Goal: Information Seeking & Learning: Learn about a topic

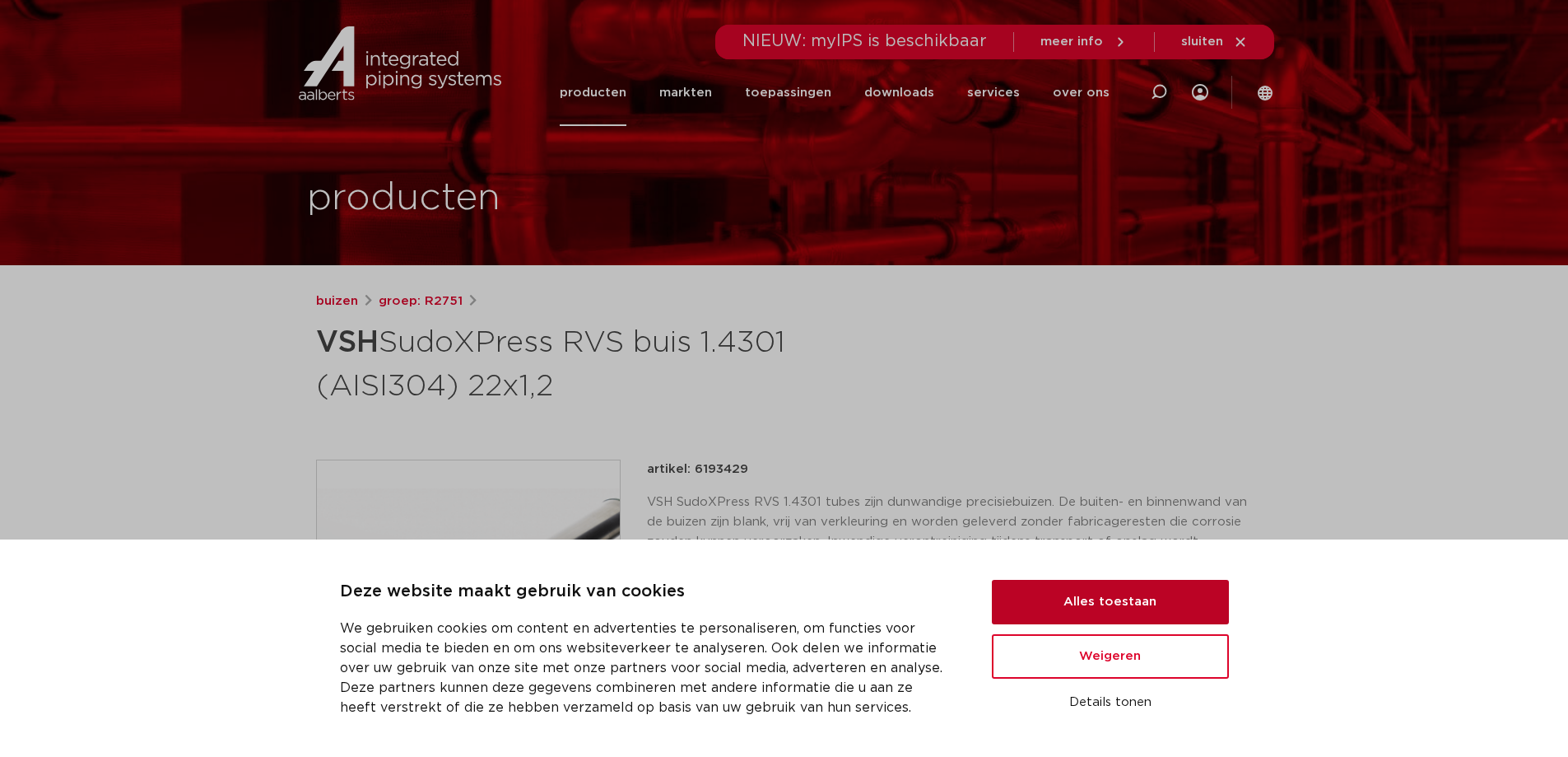
click at [1131, 607] on button "Alles toestaan" at bounding box center [1110, 601] width 237 height 44
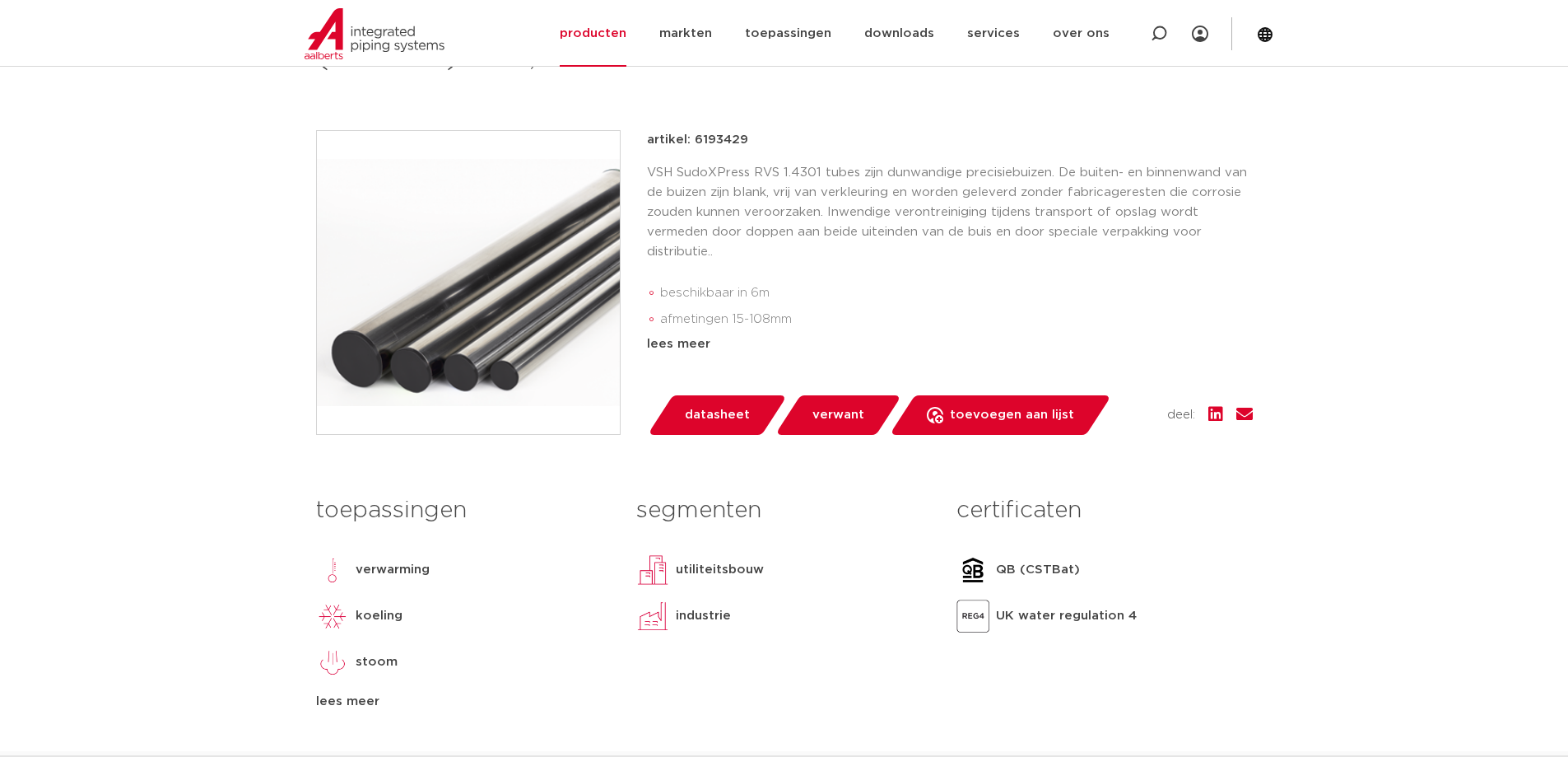
scroll to position [494, 0]
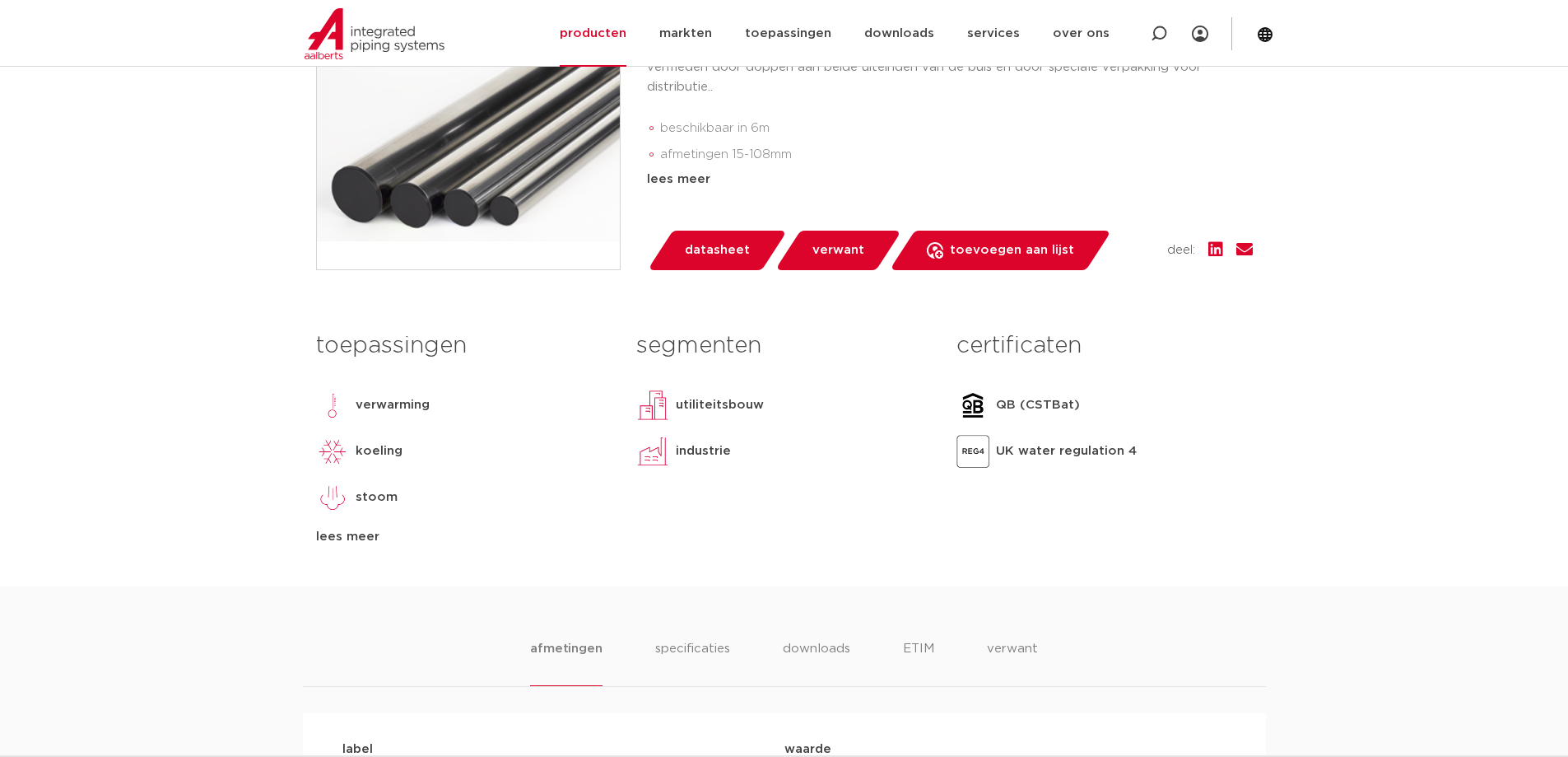
click at [340, 542] on div "lees meer" at bounding box center [464, 537] width 296 height 20
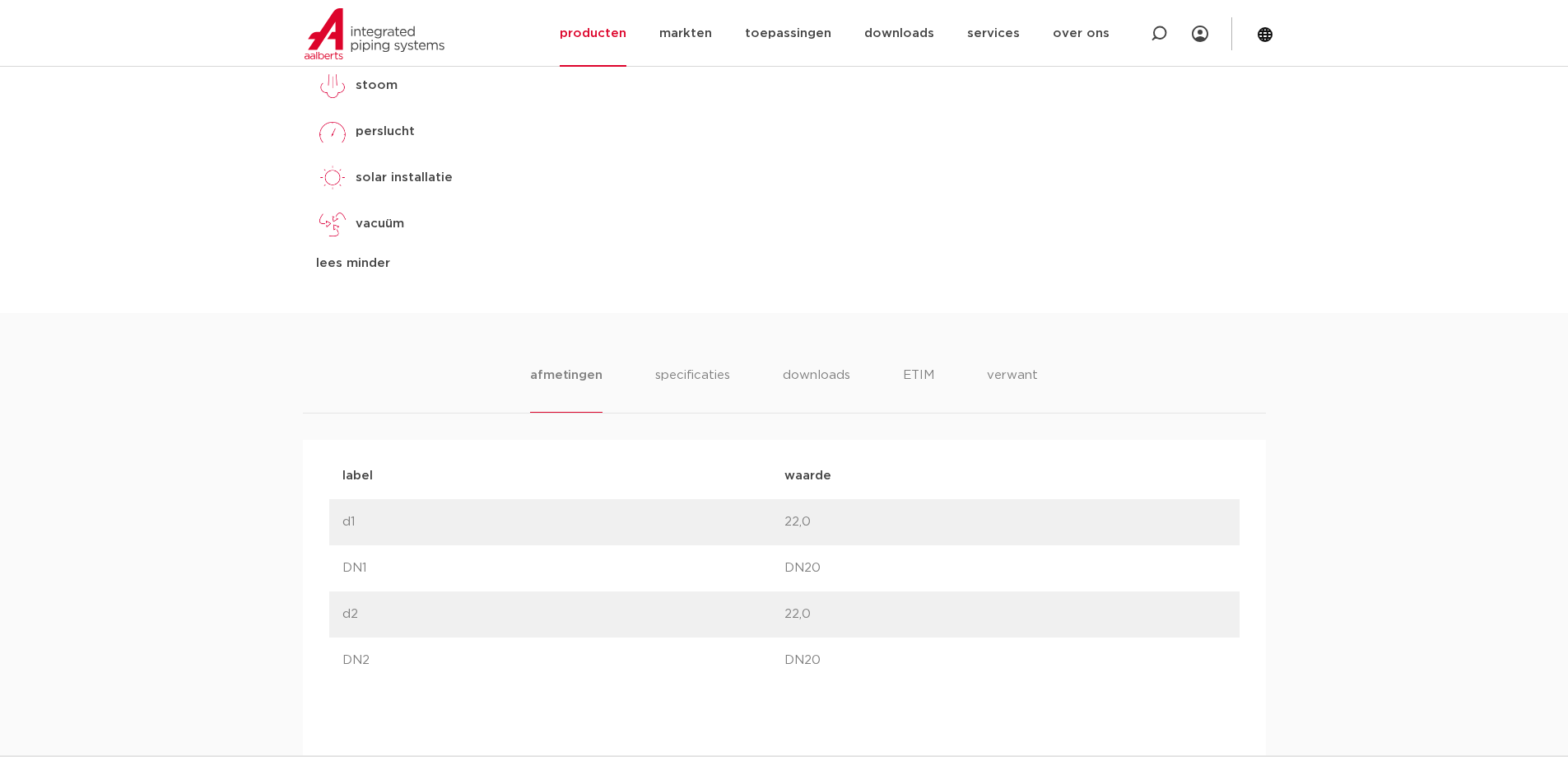
scroll to position [988, 0]
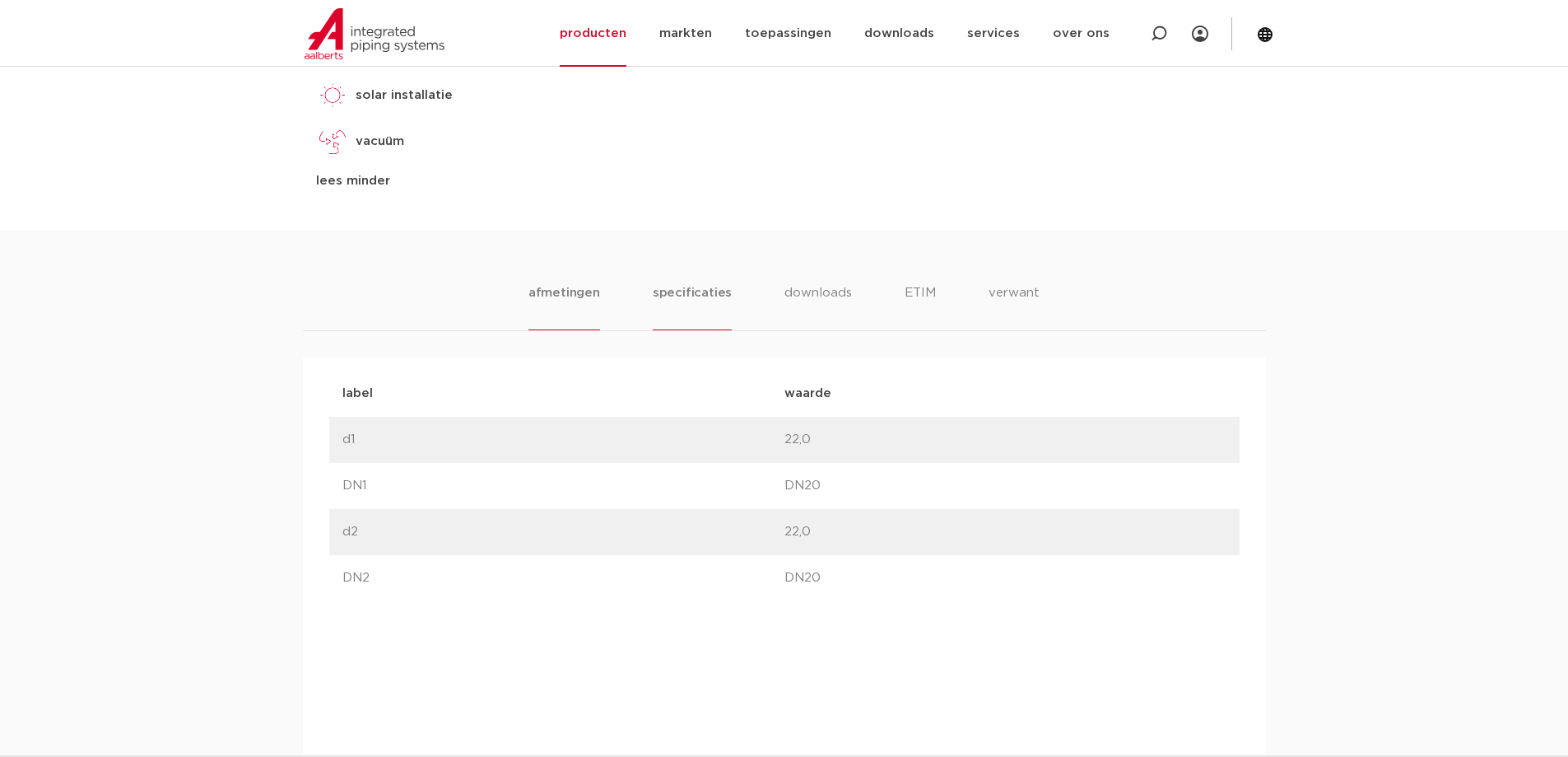
click at [702, 295] on li "specificaties" at bounding box center [692, 307] width 79 height 47
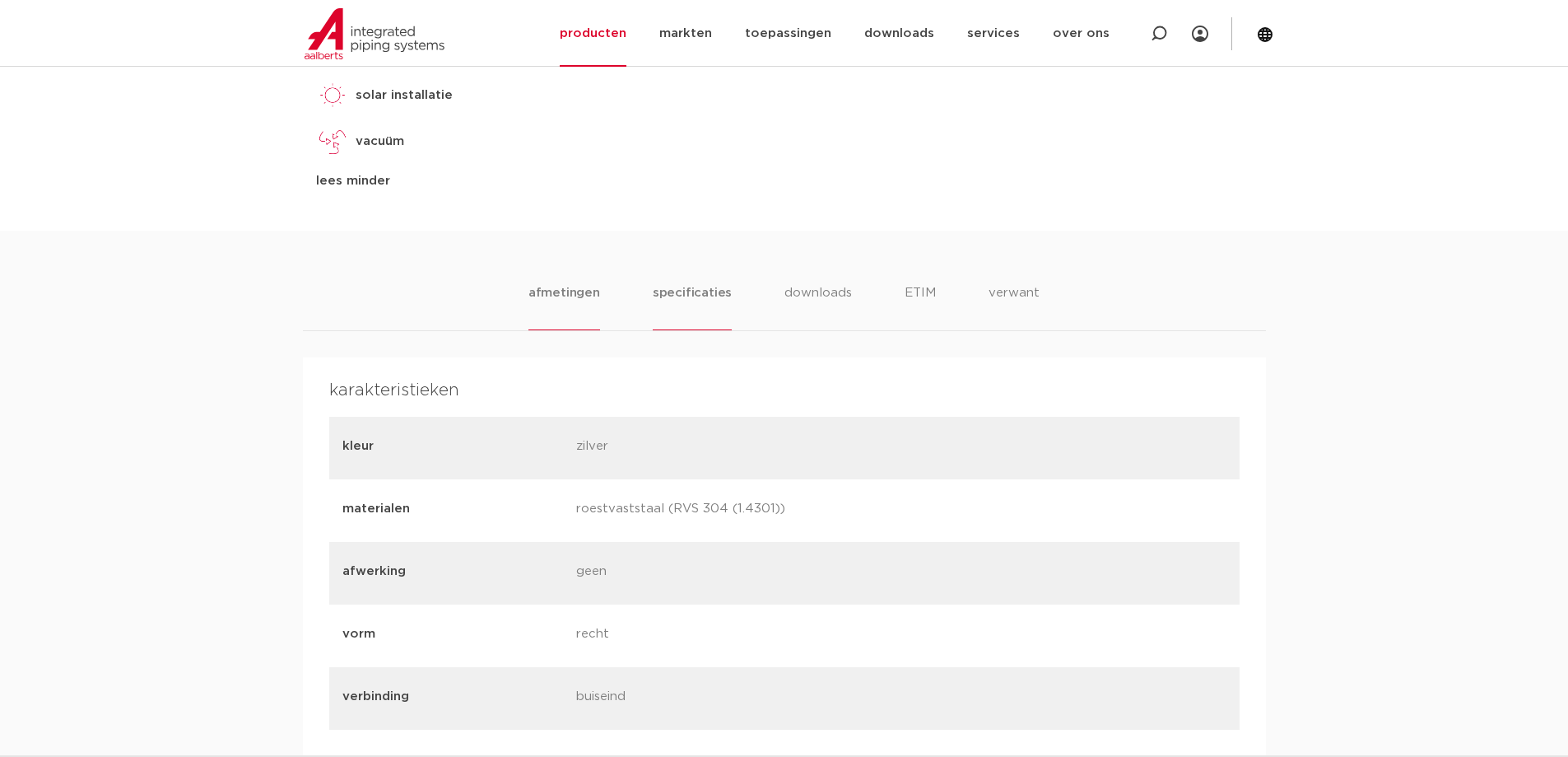
click at [585, 303] on li "afmetingen" at bounding box center [564, 307] width 72 height 47
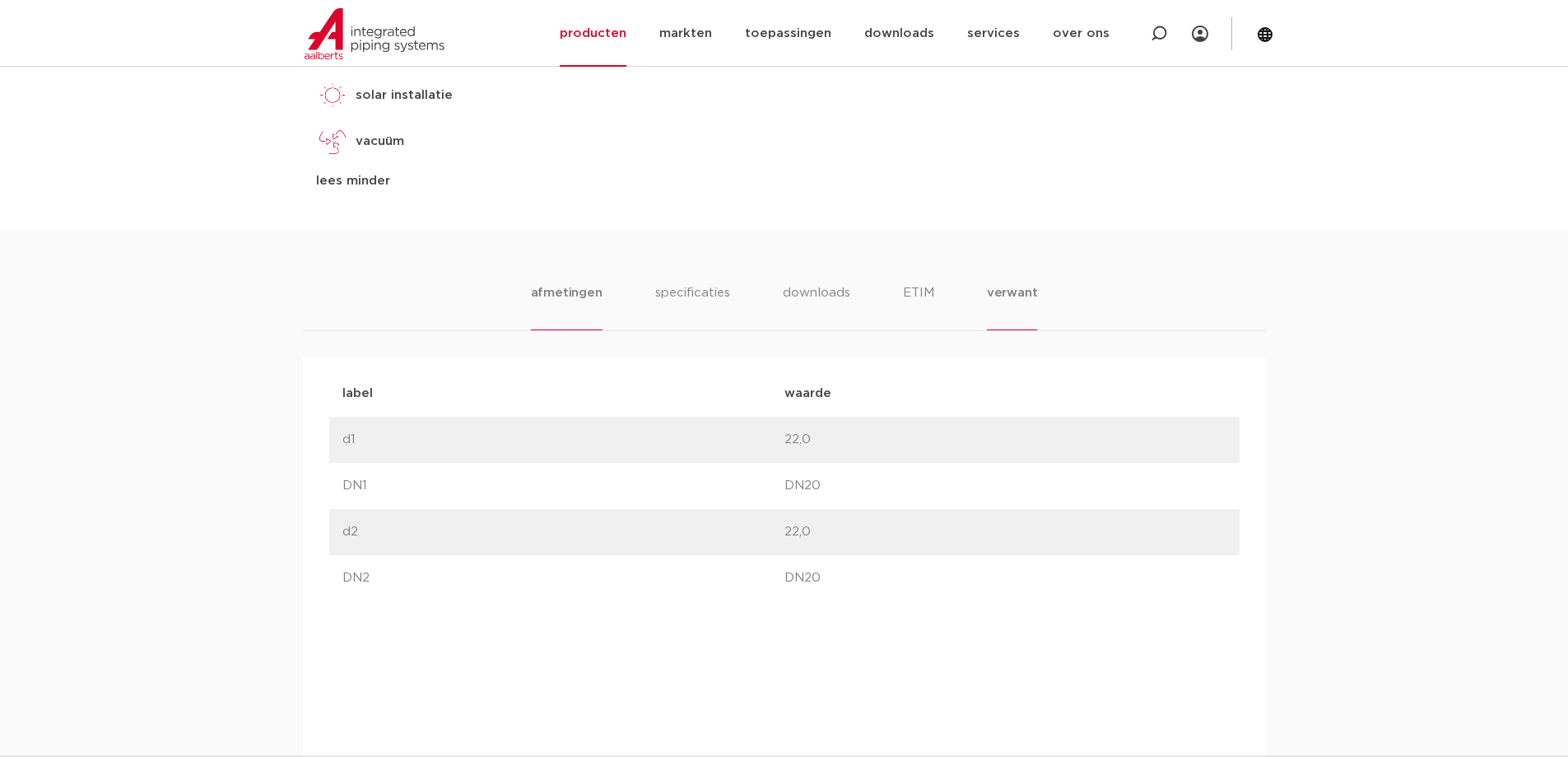
click at [1022, 294] on li "verwant" at bounding box center [1013, 307] width 51 height 47
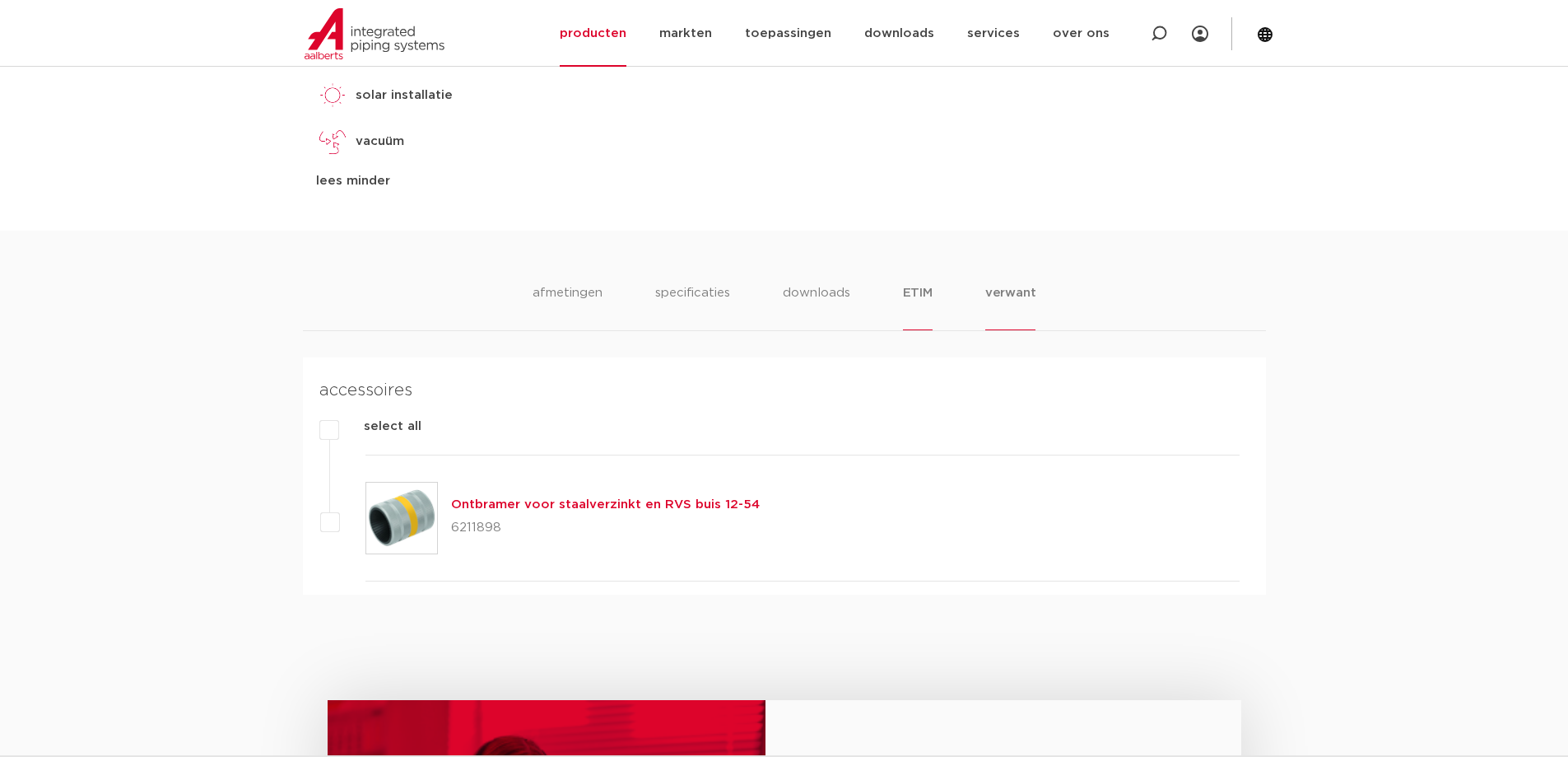
click at [924, 294] on li "ETIM" at bounding box center [917, 307] width 29 height 47
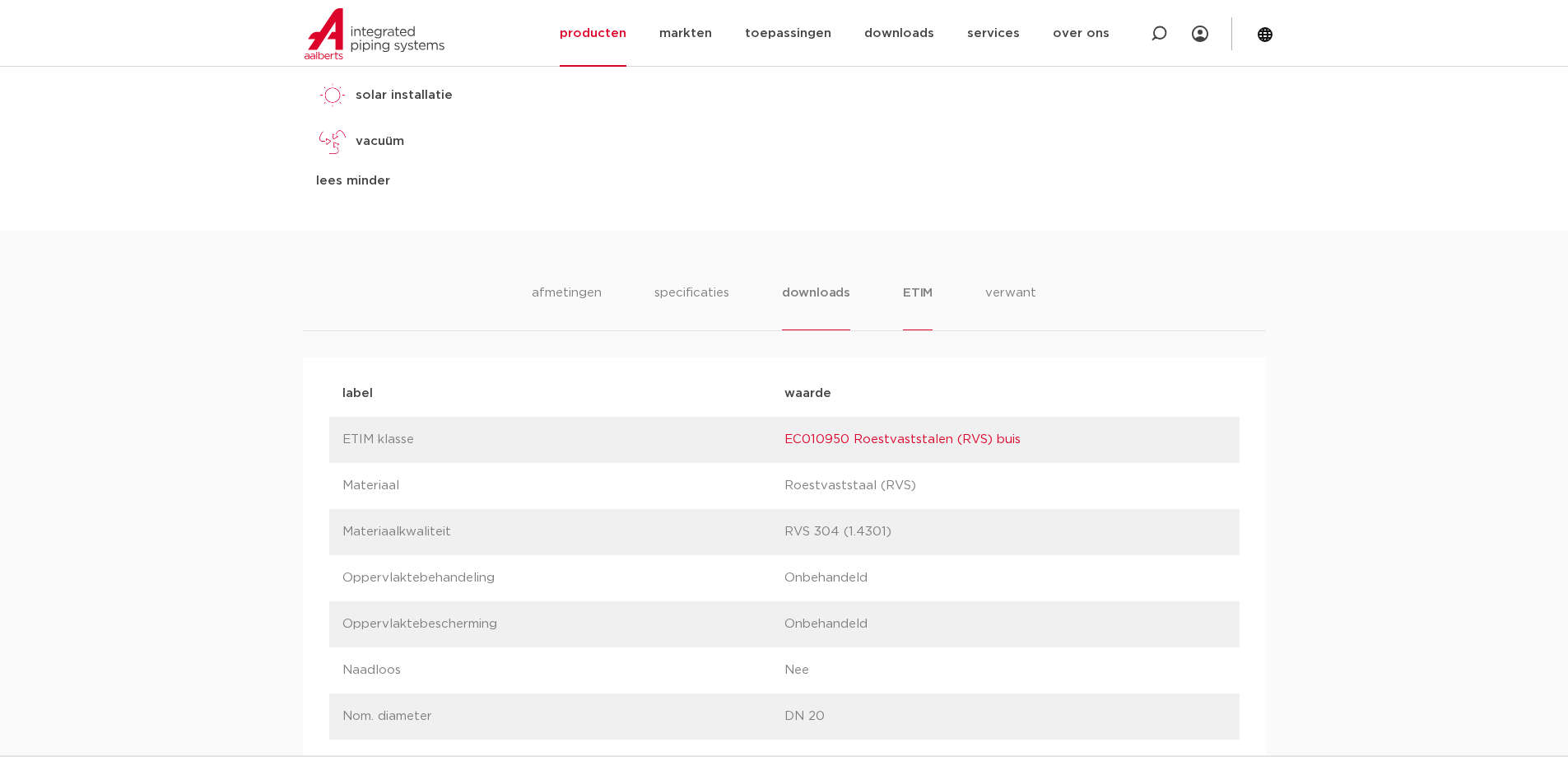
click at [832, 301] on li "downloads" at bounding box center [816, 307] width 68 height 47
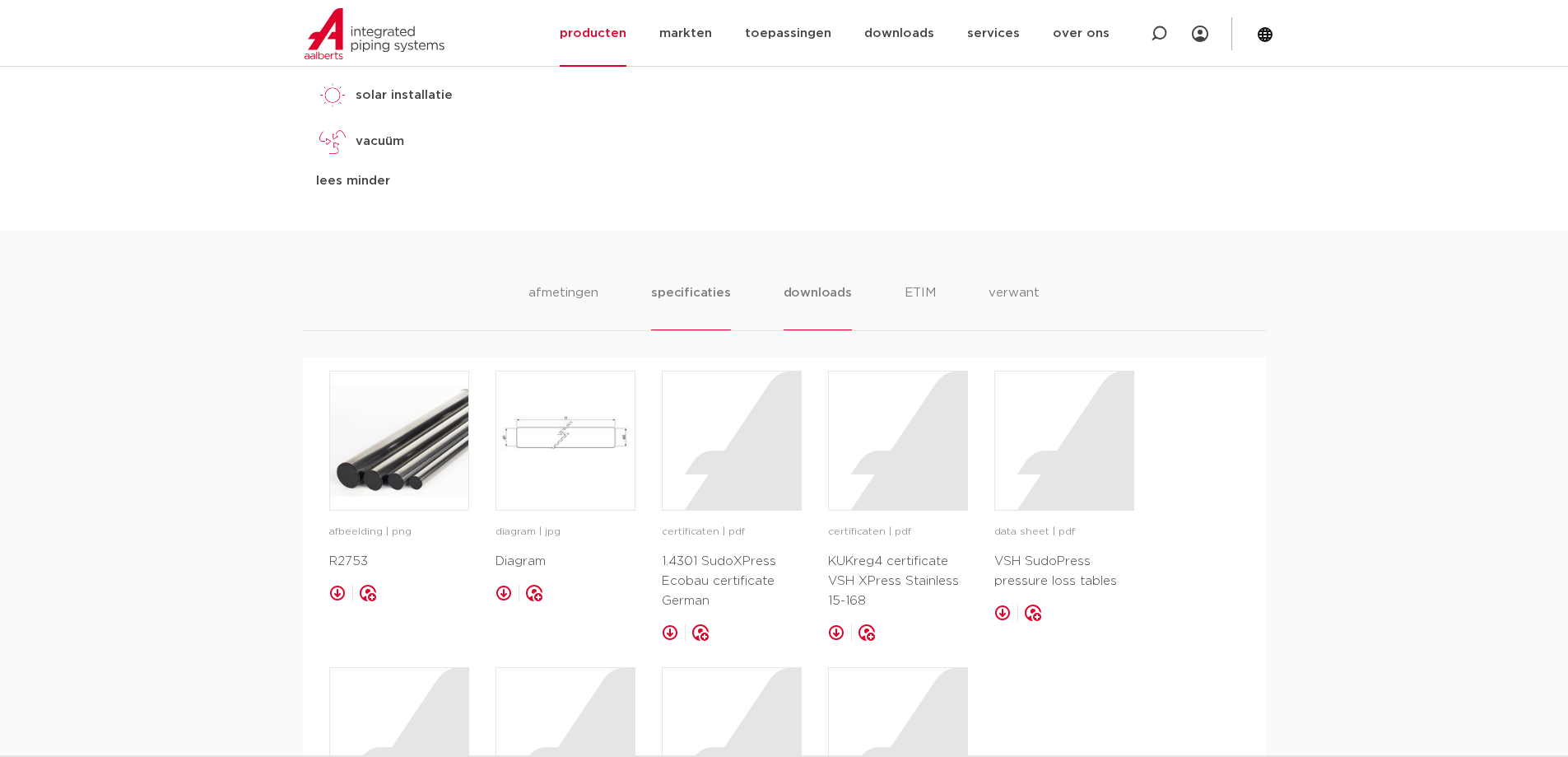
click at [701, 303] on li "specificaties" at bounding box center [690, 307] width 79 height 47
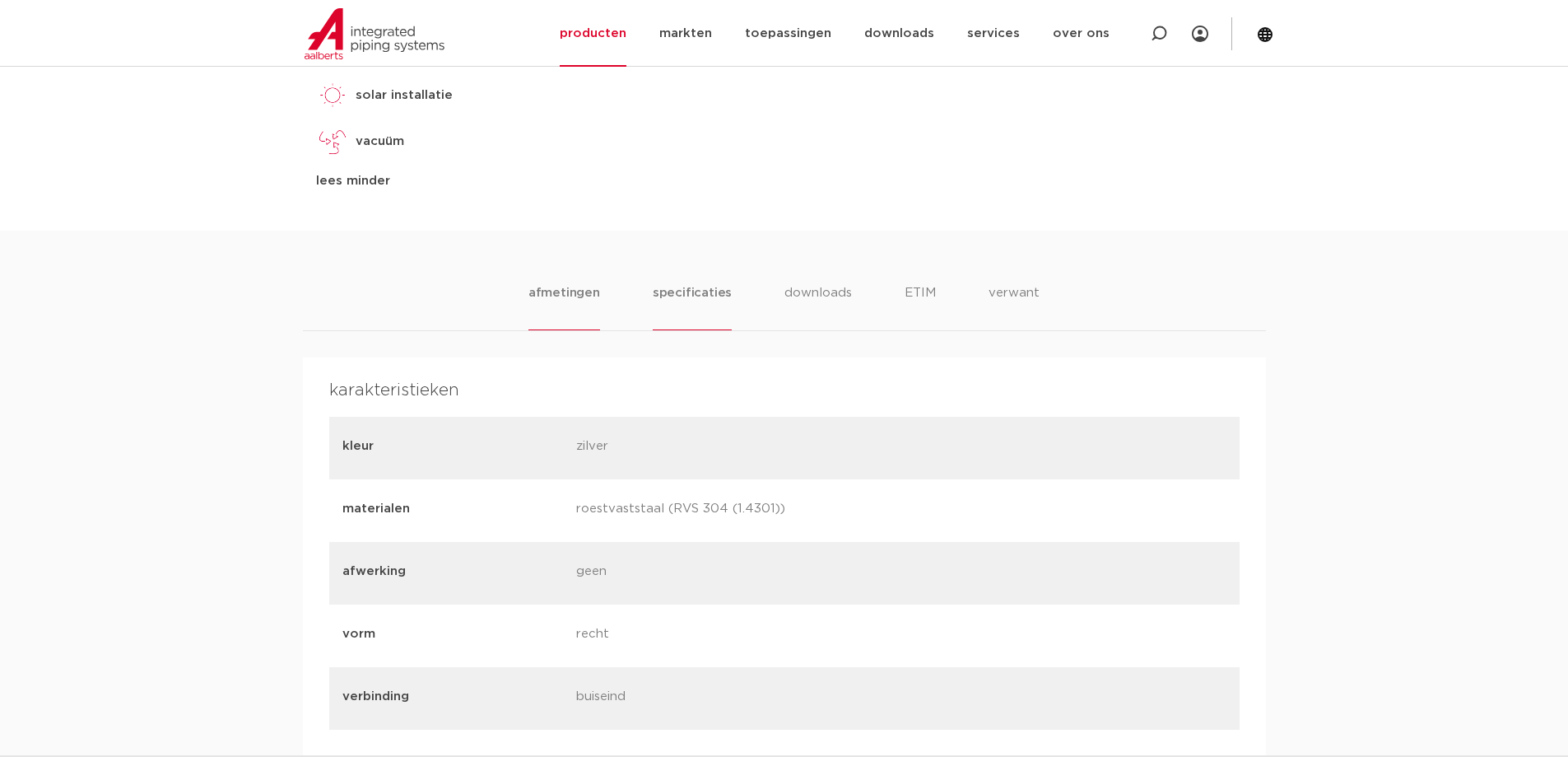
click at [571, 306] on li "afmetingen" at bounding box center [564, 307] width 72 height 47
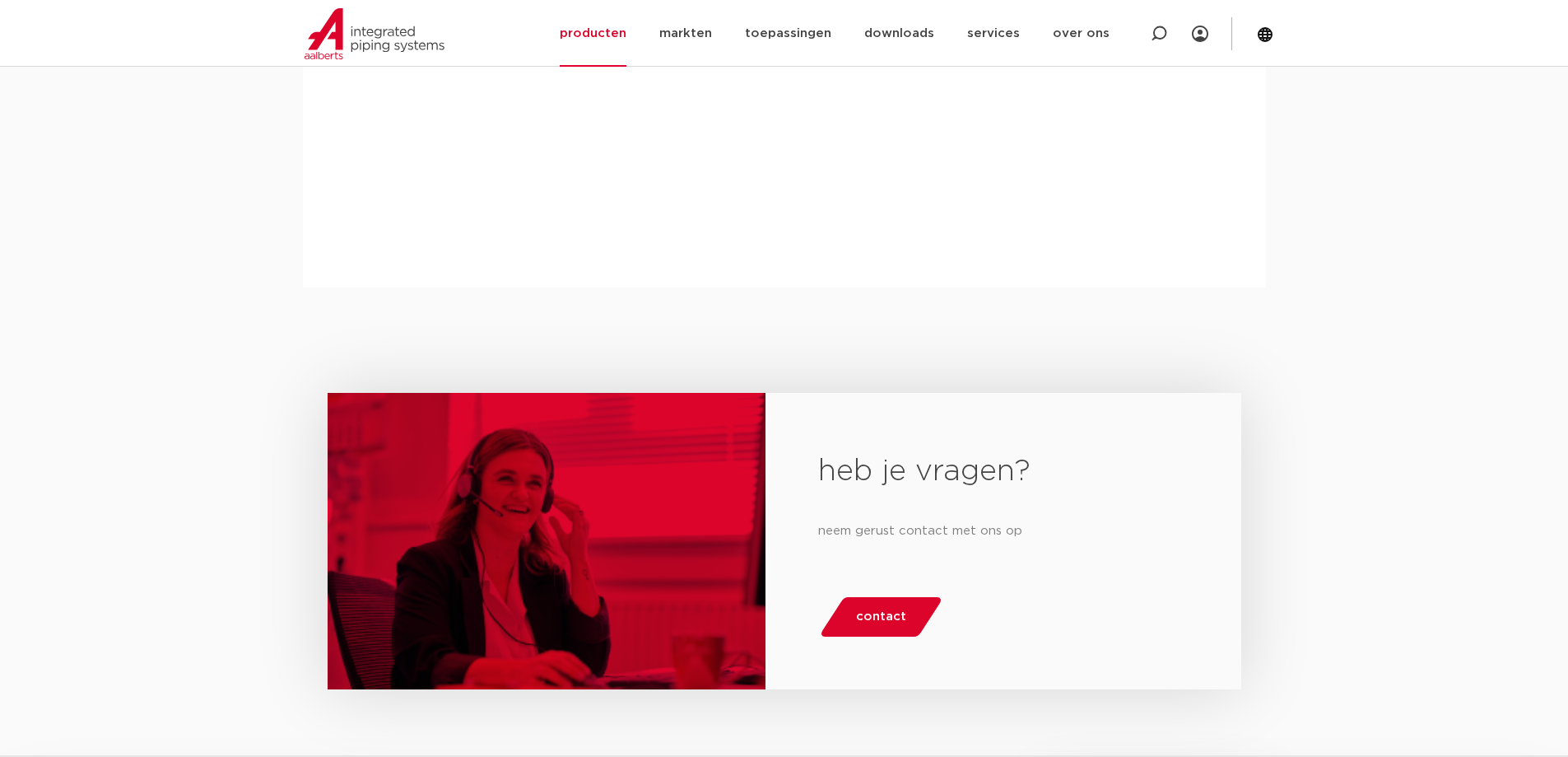
scroll to position [2305, 0]
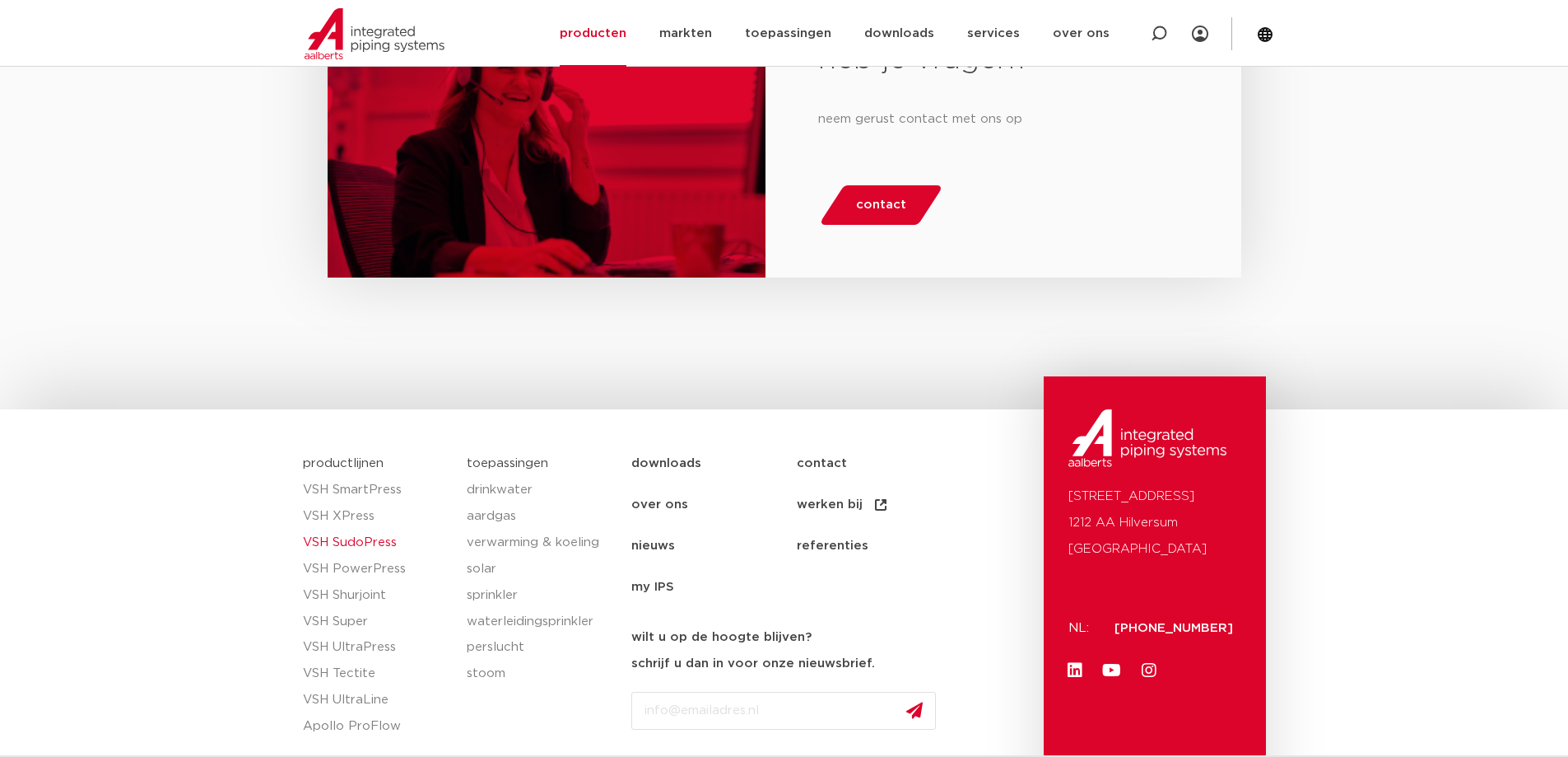
click at [367, 540] on link "VSH SudoPress" at bounding box center [377, 542] width 148 height 26
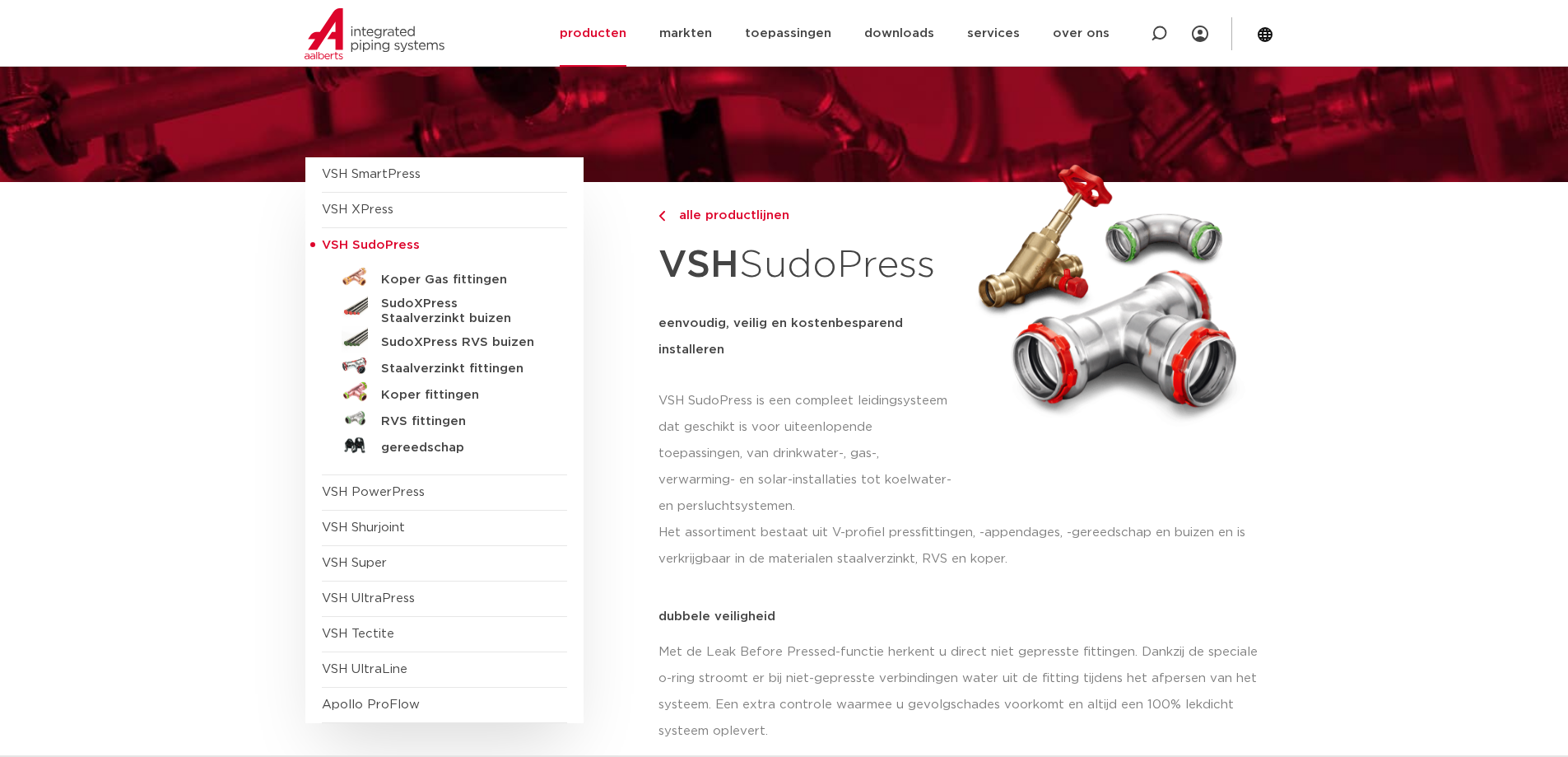
scroll to position [164, 0]
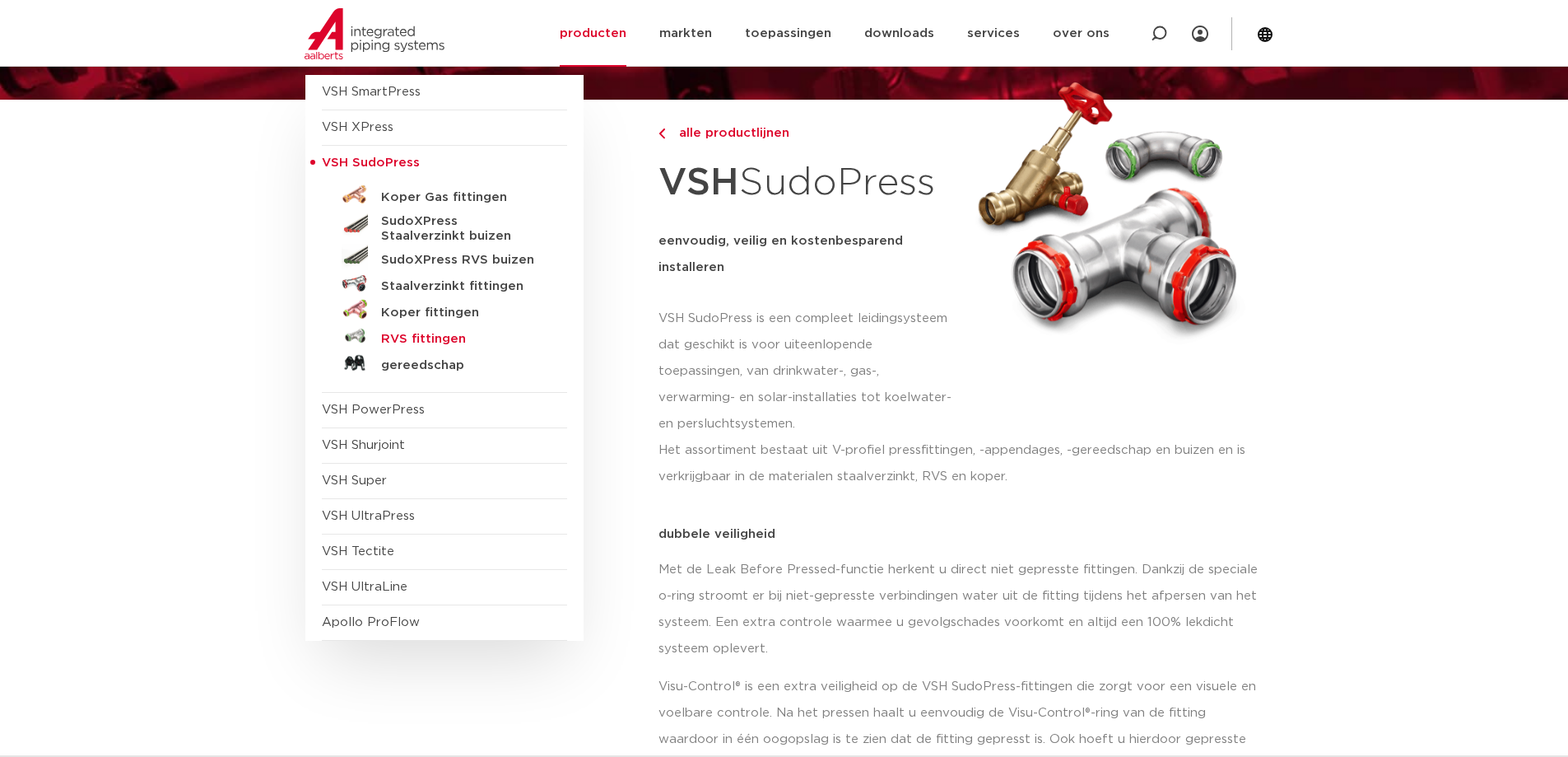
click at [435, 335] on h5 "RVS fittingen" at bounding box center [462, 339] width 163 height 15
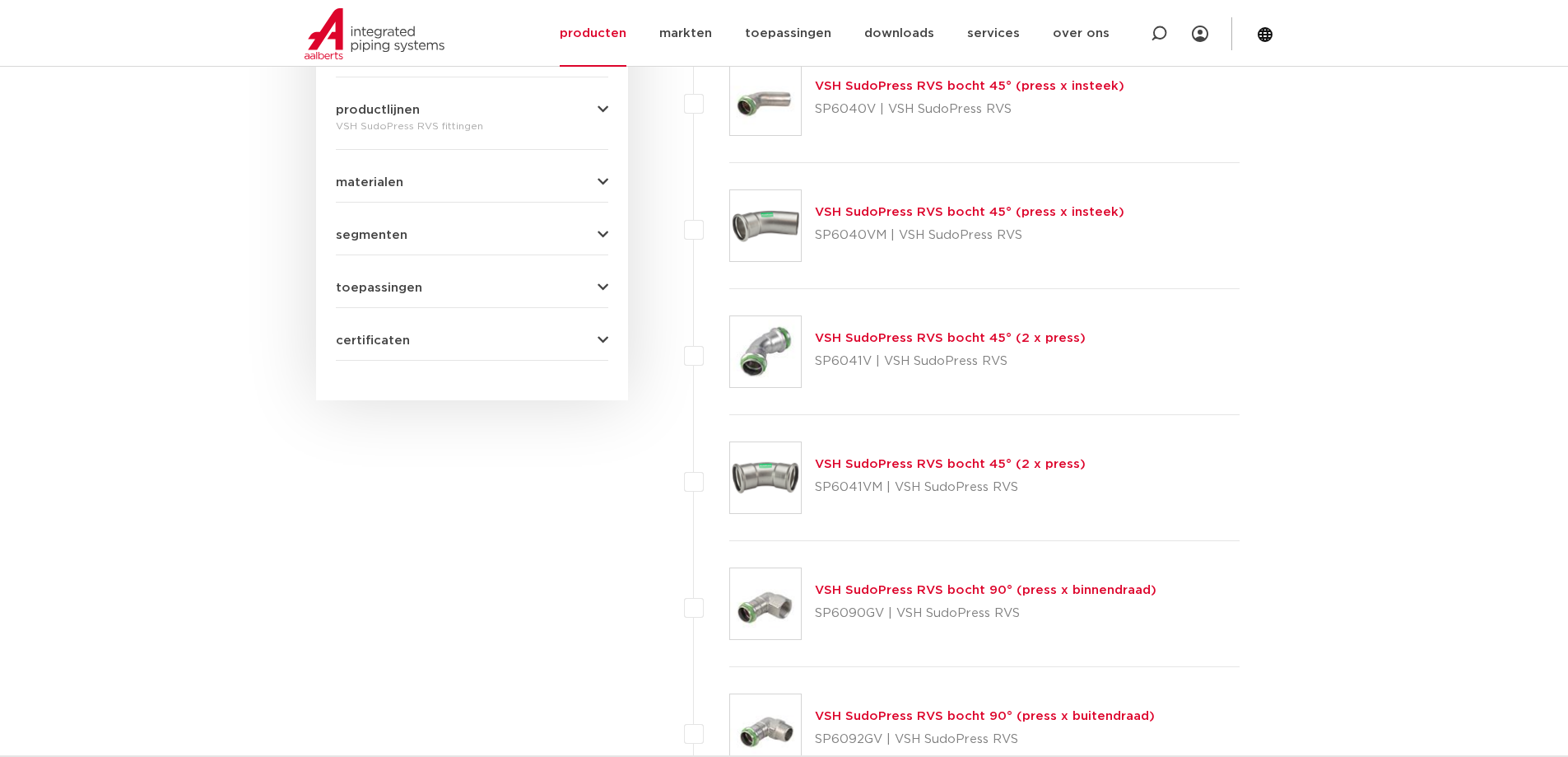
scroll to position [659, 0]
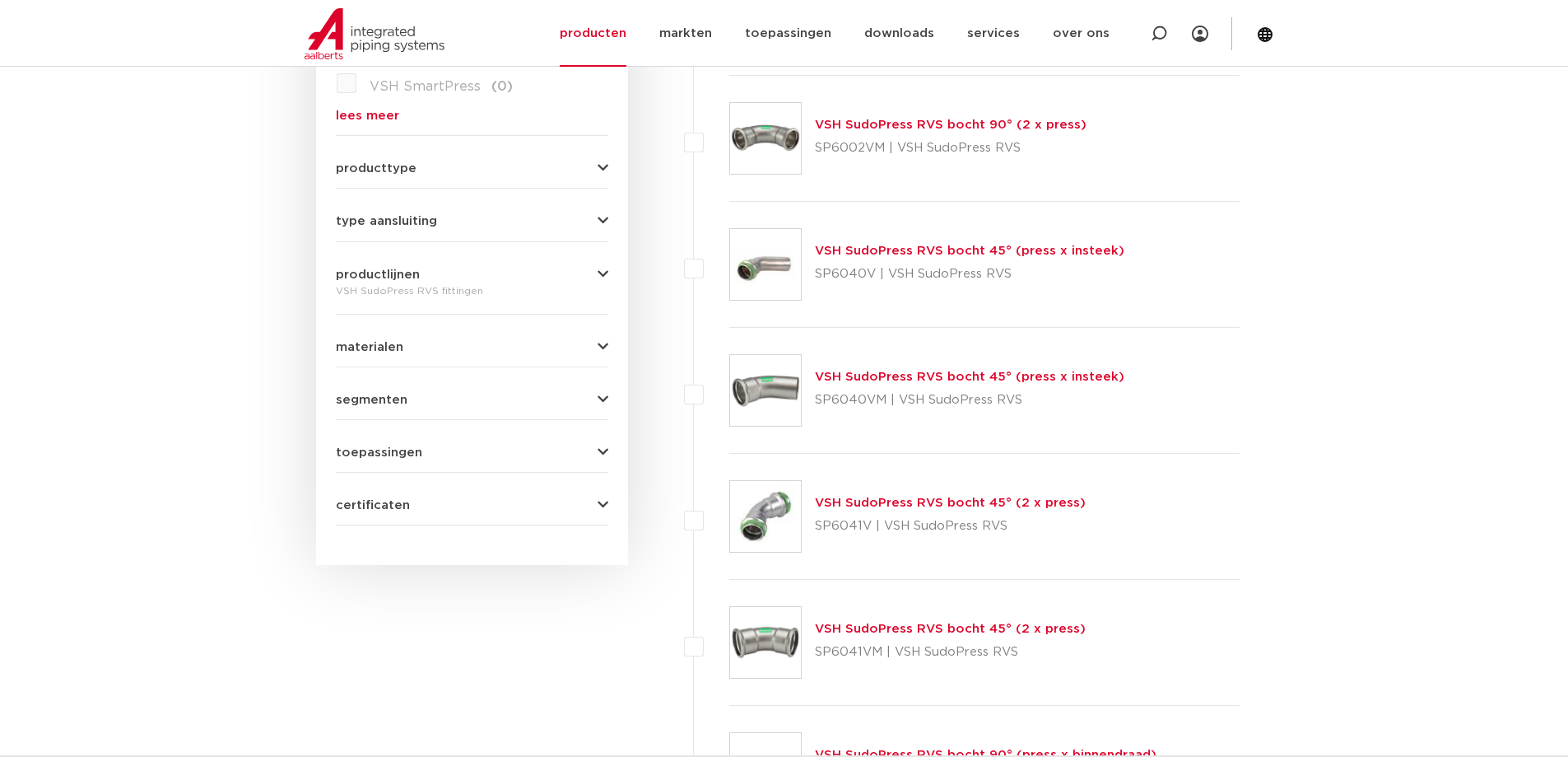
click at [589, 504] on button "certificaten" at bounding box center [471, 505] width 272 height 12
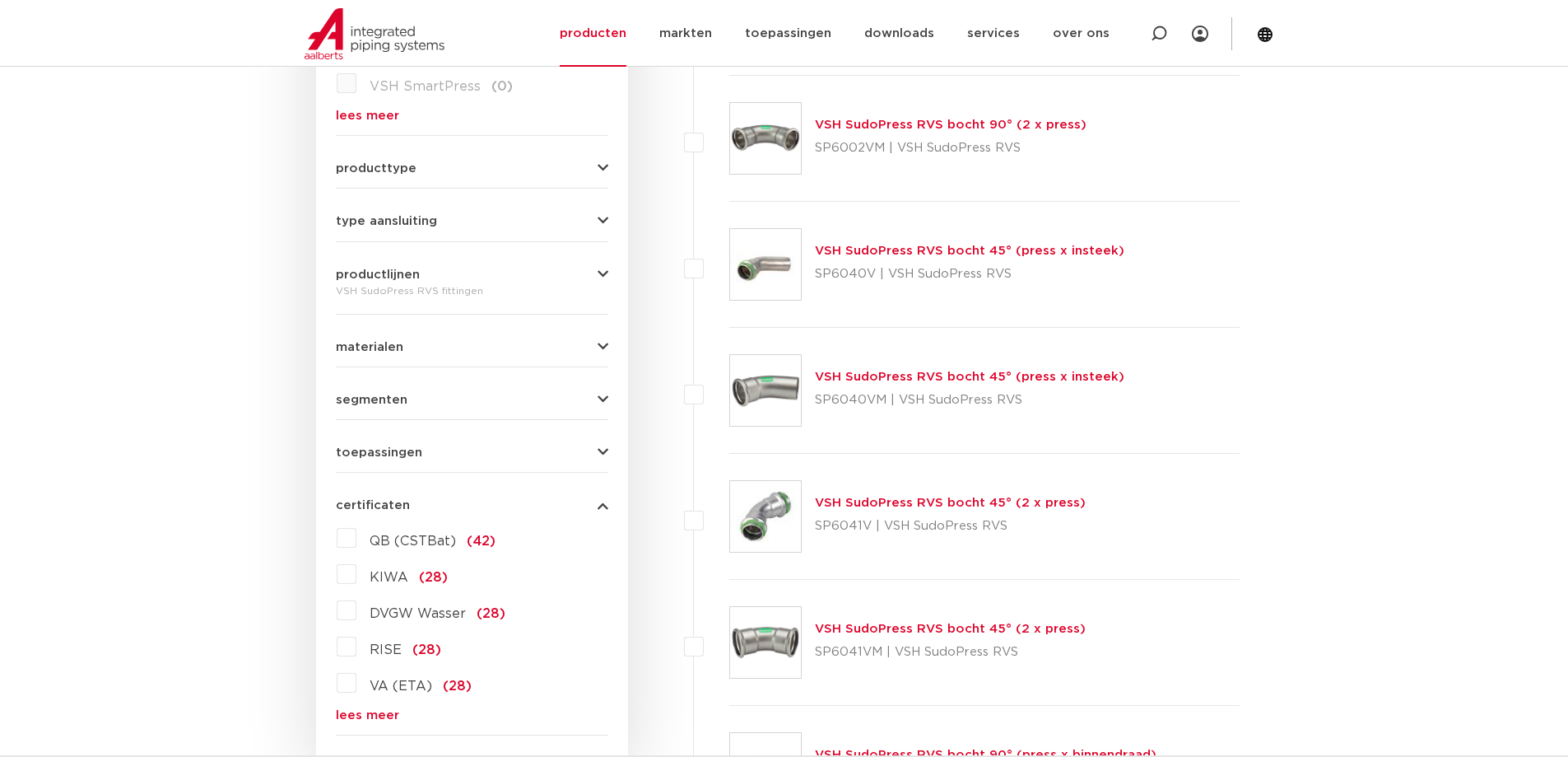
click at [520, 460] on form "zoek op naam of productnummer alle categorieën fittingen fittingen afsluiters b…" at bounding box center [471, 236] width 272 height 997
click at [603, 455] on icon "button" at bounding box center [603, 452] width 10 height 12
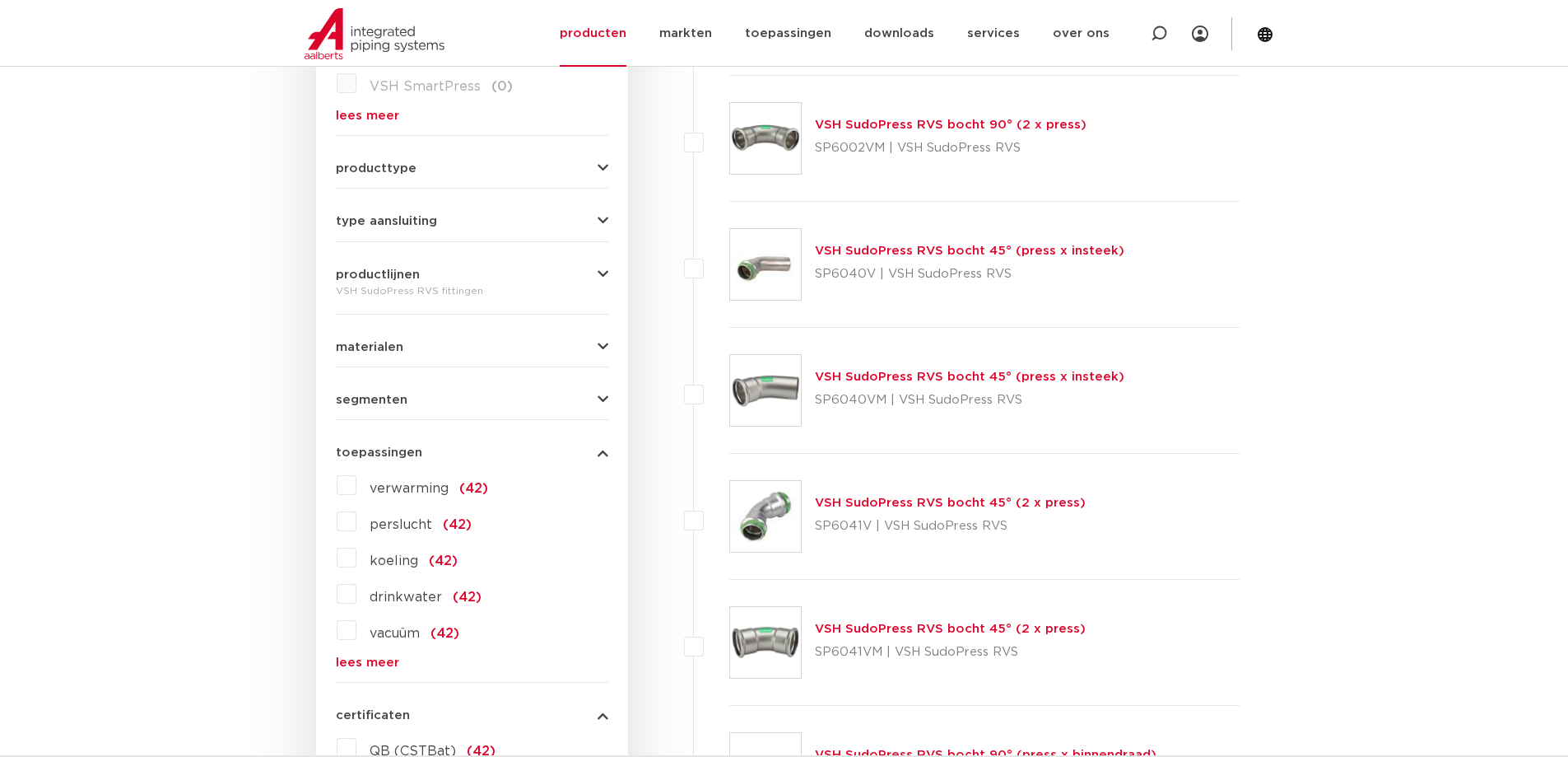
click at [356, 490] on label "verwarming (42)" at bounding box center [421, 485] width 131 height 26
click at [0, 0] on input "verwarming (42)" at bounding box center [0, 0] width 0 height 0
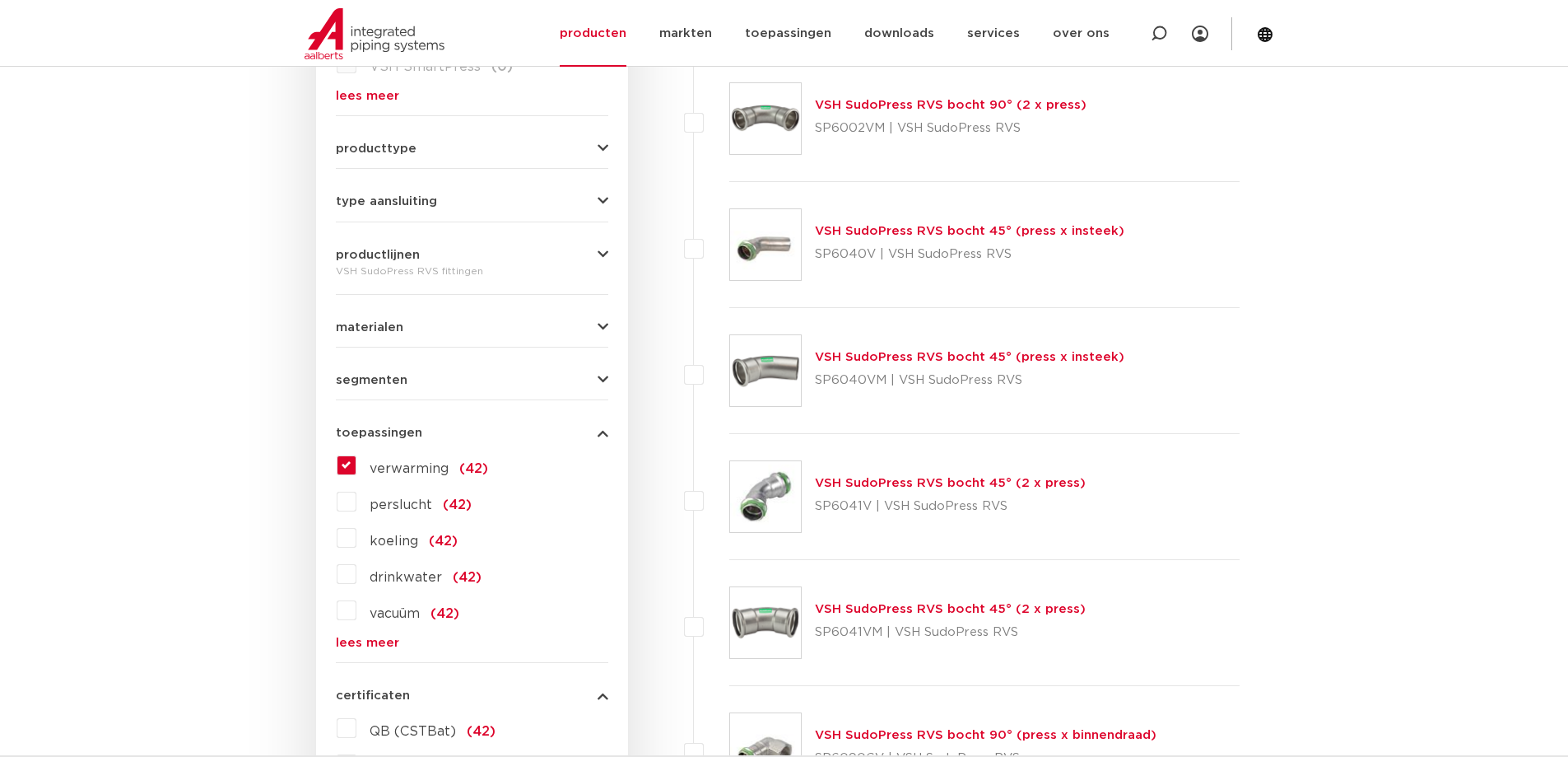
click at [356, 541] on label "koeling (42)" at bounding box center [406, 538] width 101 height 26
click at [0, 0] on input "koeling (42)" at bounding box center [0, 0] width 0 height 0
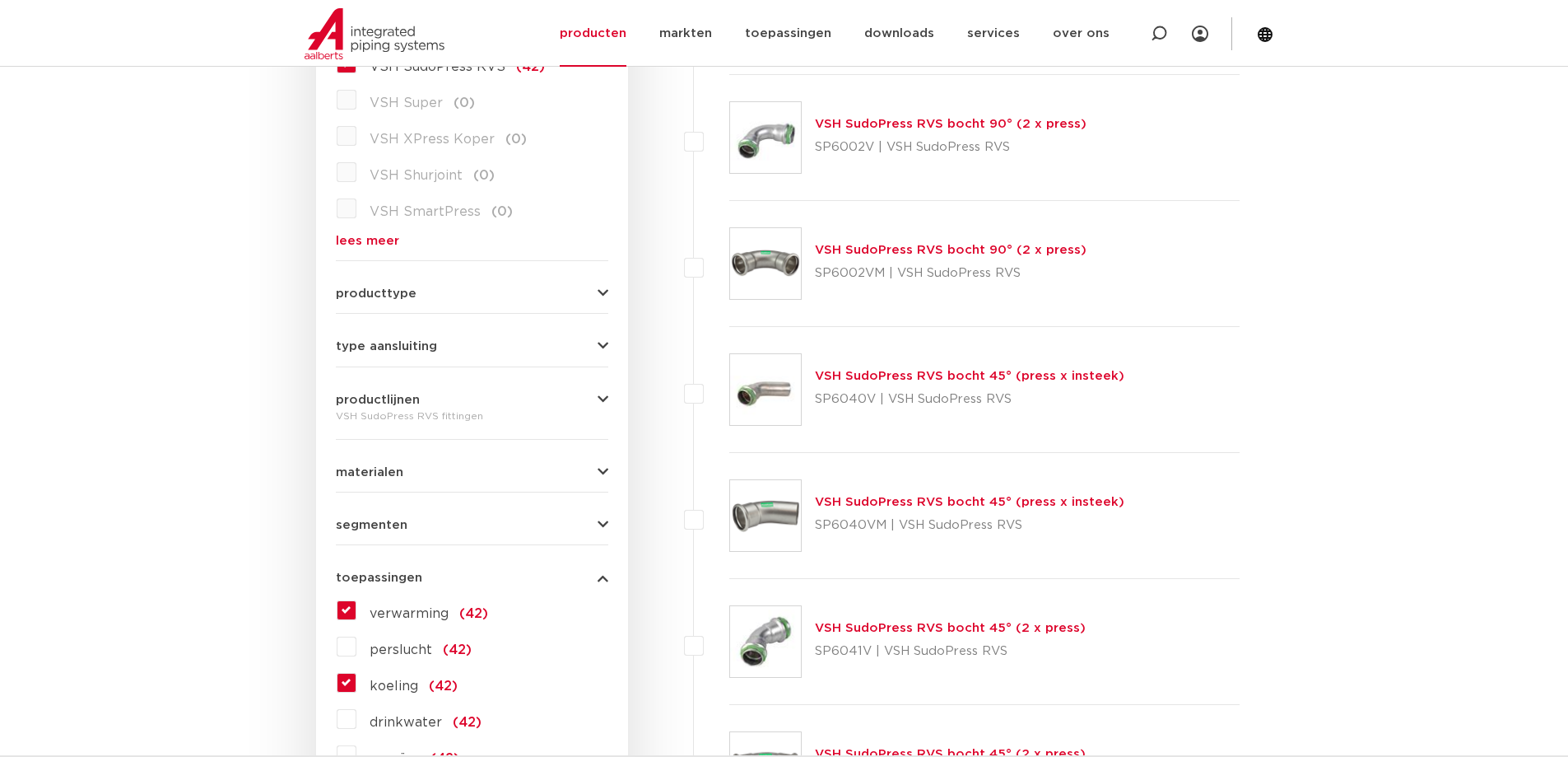
scroll to position [451, 0]
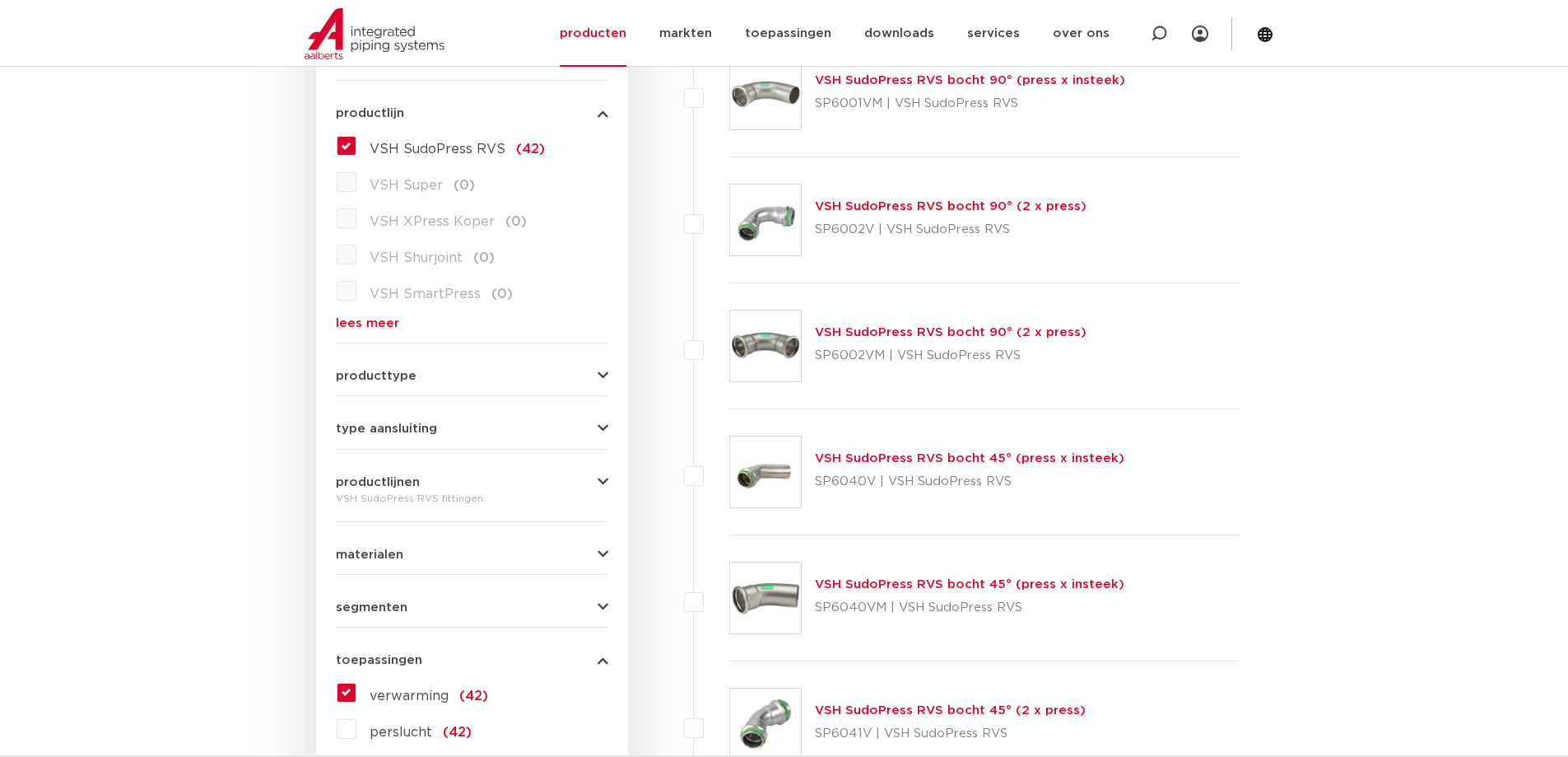
click at [602, 489] on div "VSH SudoPress RVS fittingen" at bounding box center [471, 498] width 272 height 20
click at [602, 480] on icon "button" at bounding box center [603, 482] width 10 height 12
click at [587, 627] on select "maak een keuze VSH SudoPress Koper Gas fittingen VSH SudoXPress Staalverzinkt b…" at bounding box center [486, 628] width 234 height 37
select select "4445"
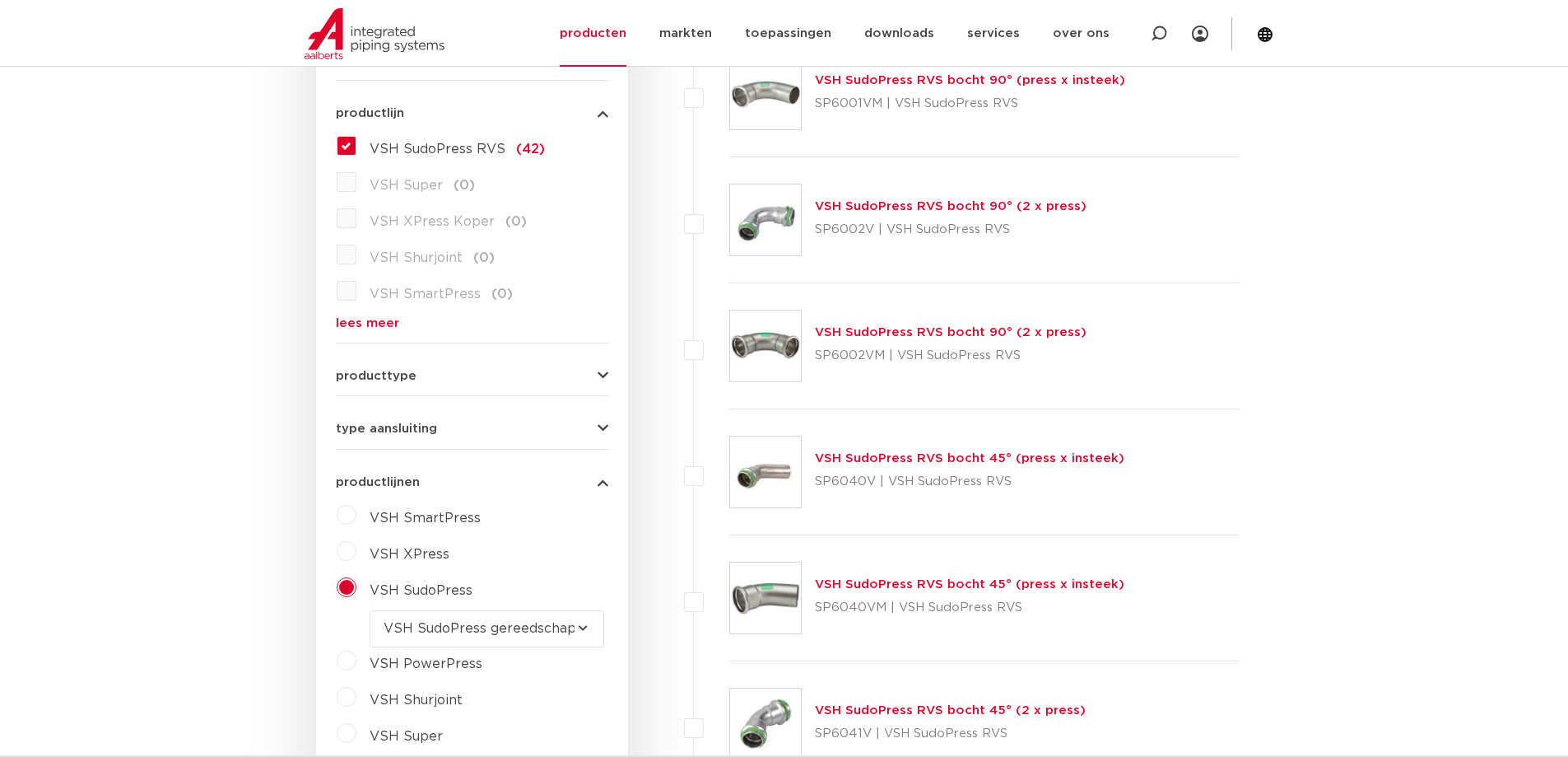
click at [369, 611] on select "maak een keuze VSH SudoPress Koper Gas fittingen VSH SudoXPress Staalverzinkt b…" at bounding box center [486, 628] width 234 height 37
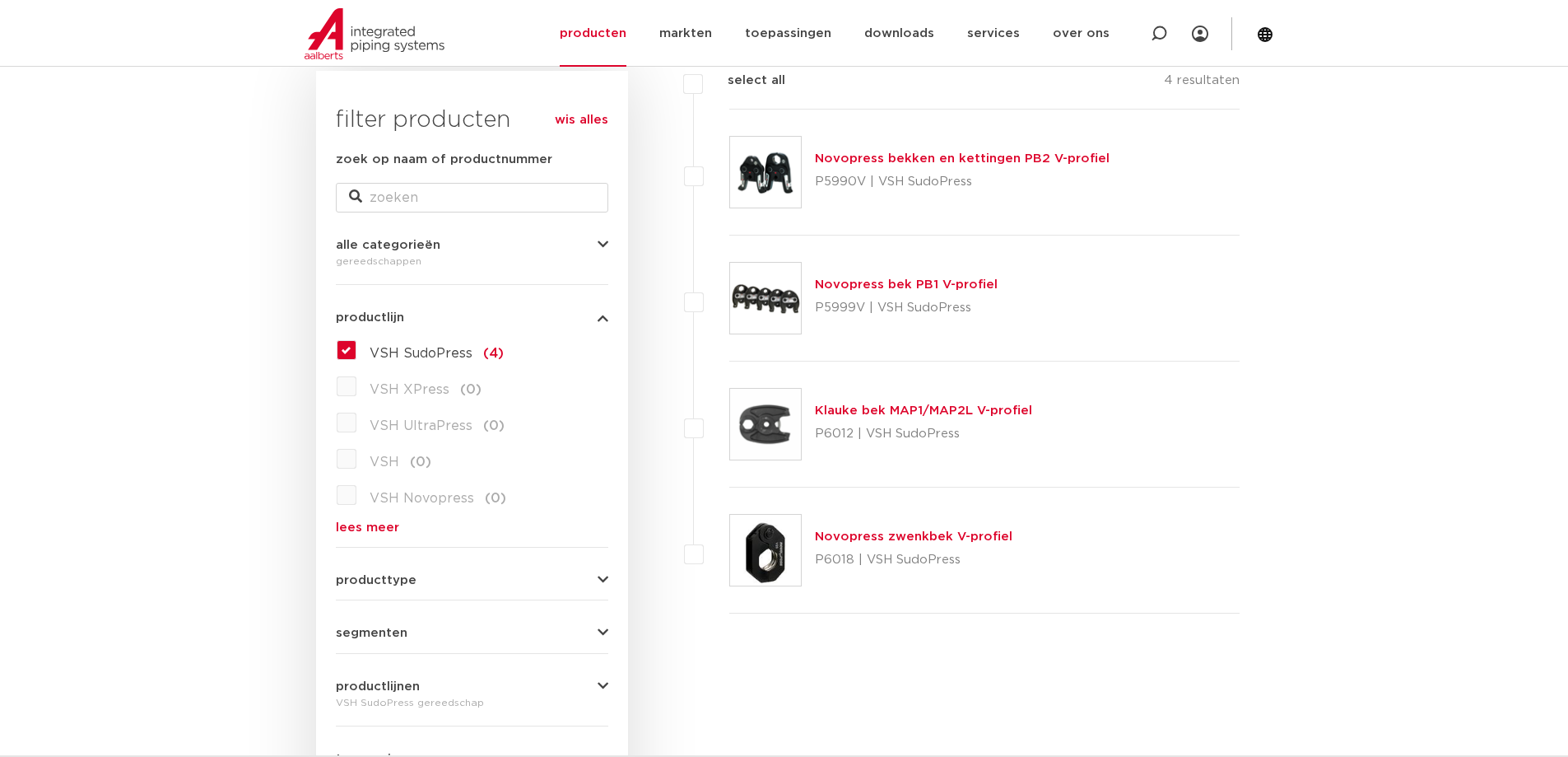
scroll to position [329, 0]
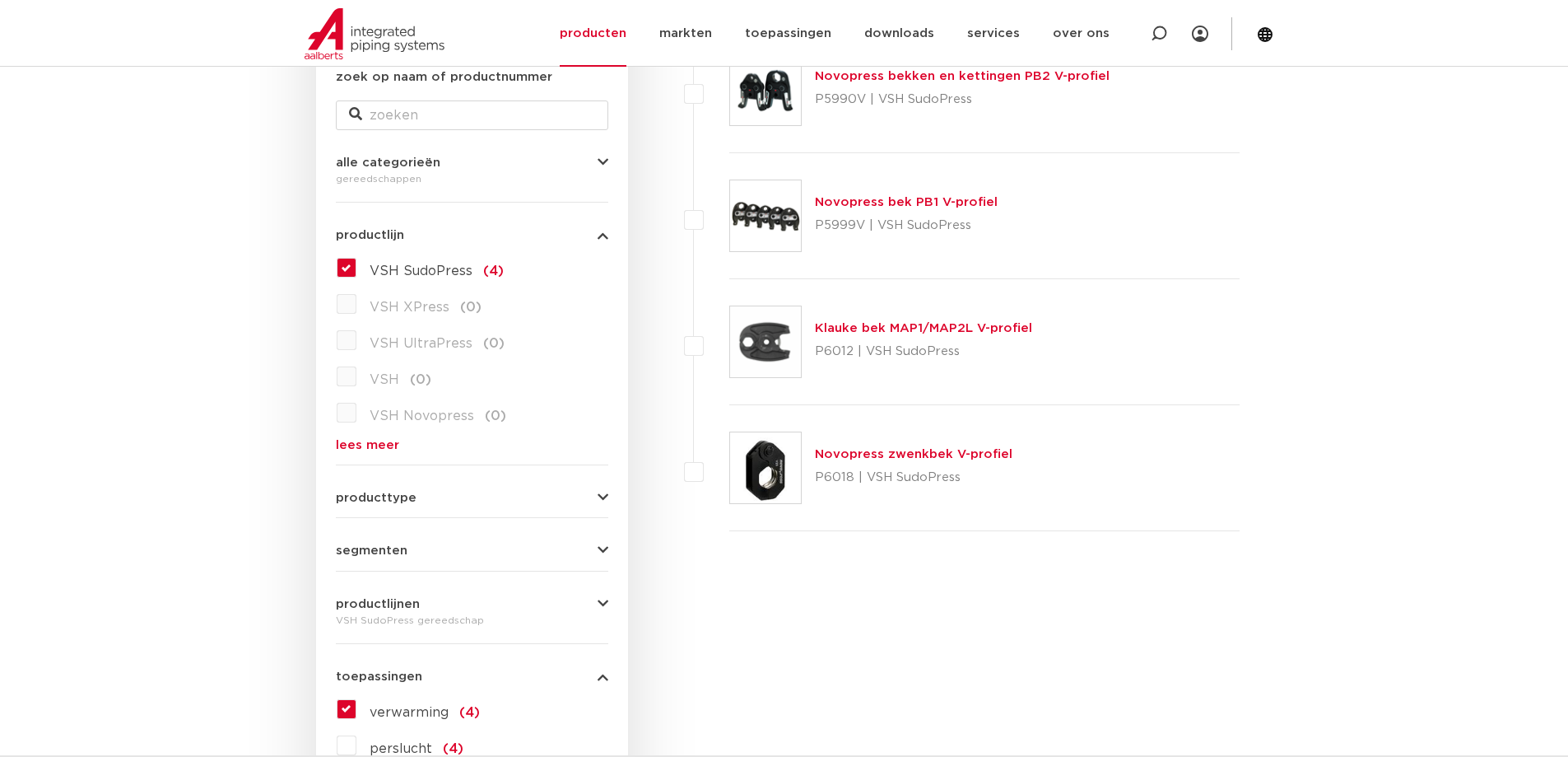
click at [389, 342] on span "VSH UltraPress" at bounding box center [420, 343] width 103 height 13
click at [391, 314] on span "VSH XPress" at bounding box center [409, 307] width 80 height 13
click at [356, 309] on label "VSH XPress (0)" at bounding box center [418, 304] width 125 height 26
click at [356, 303] on label "VSH XPress (0)" at bounding box center [418, 304] width 125 height 26
click at [356, 269] on label "VSH SudoPress (4)" at bounding box center [430, 267] width 147 height 26
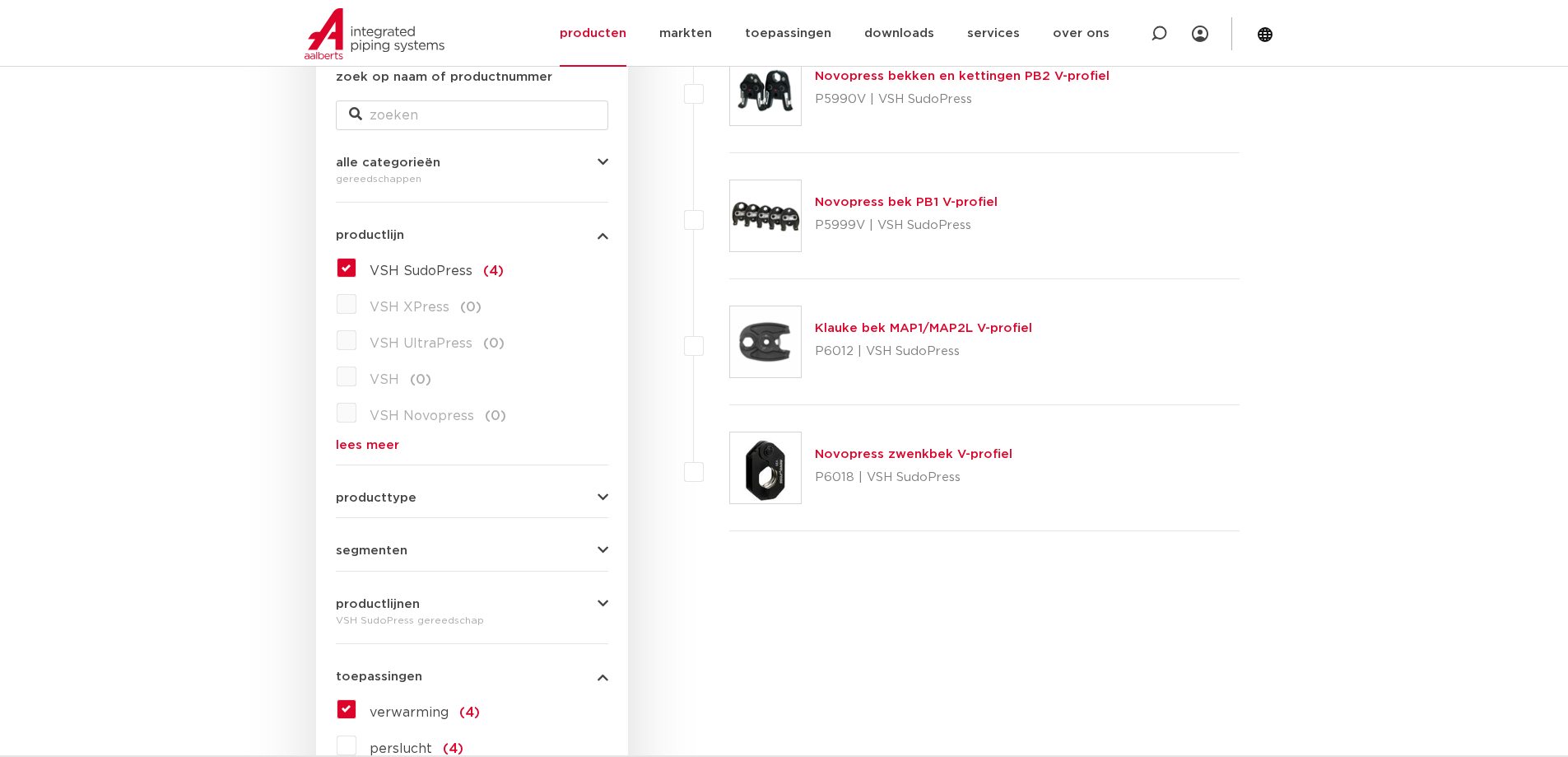
click at [0, 0] on input "VSH SudoPress (4)" at bounding box center [0, 0] width 0 height 0
